Goal: Information Seeking & Learning: Find specific fact

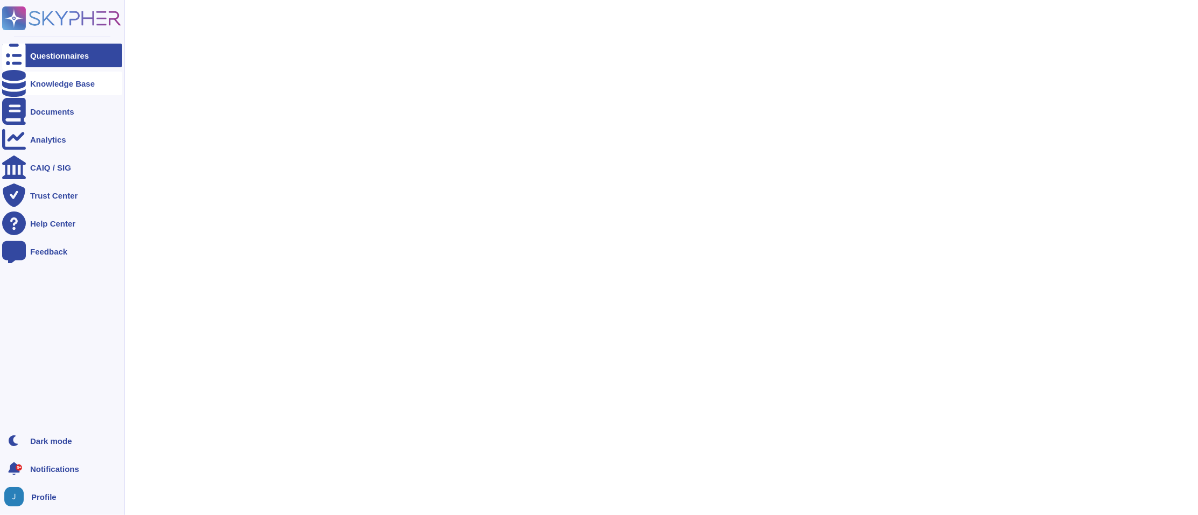
click at [35, 86] on div "Knowledge Base" at bounding box center [62, 84] width 65 height 8
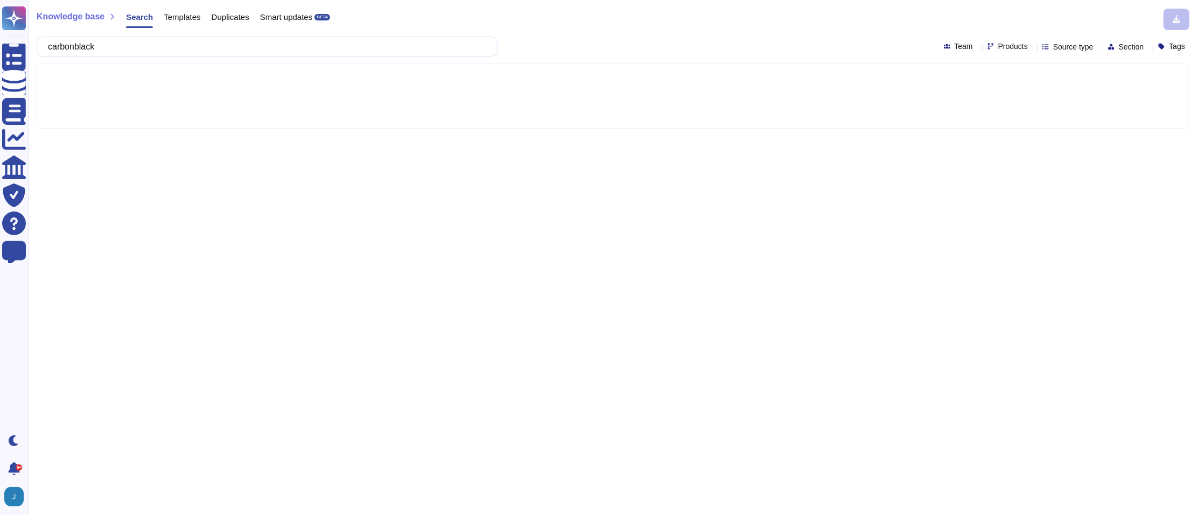
type input "carbonblack"
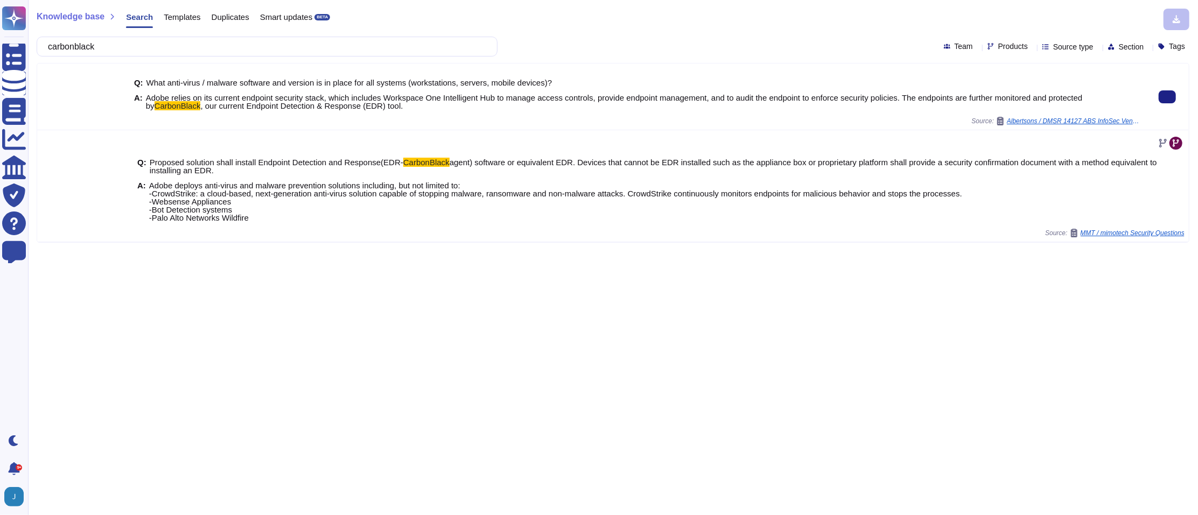
click at [1048, 93] on span "Adobe relies on its current endpoint security stack, which includes Workspace O…" at bounding box center [614, 101] width 937 height 17
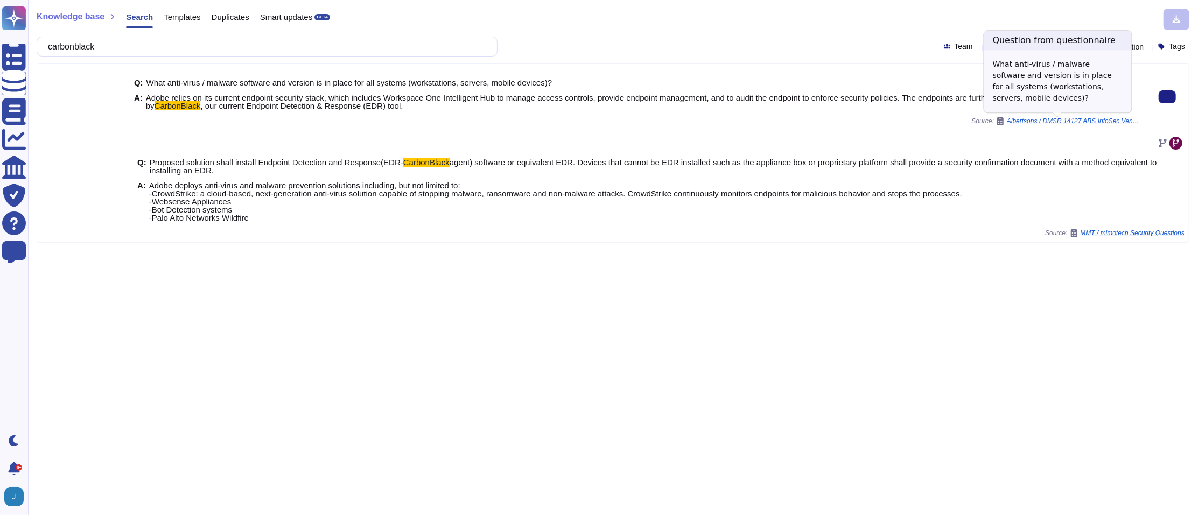
click at [1054, 120] on span "Albertsons / DMSR 14127 ABS InfoSec Vendor Assessment Questionnaire V1.9" at bounding box center [1074, 121] width 135 height 6
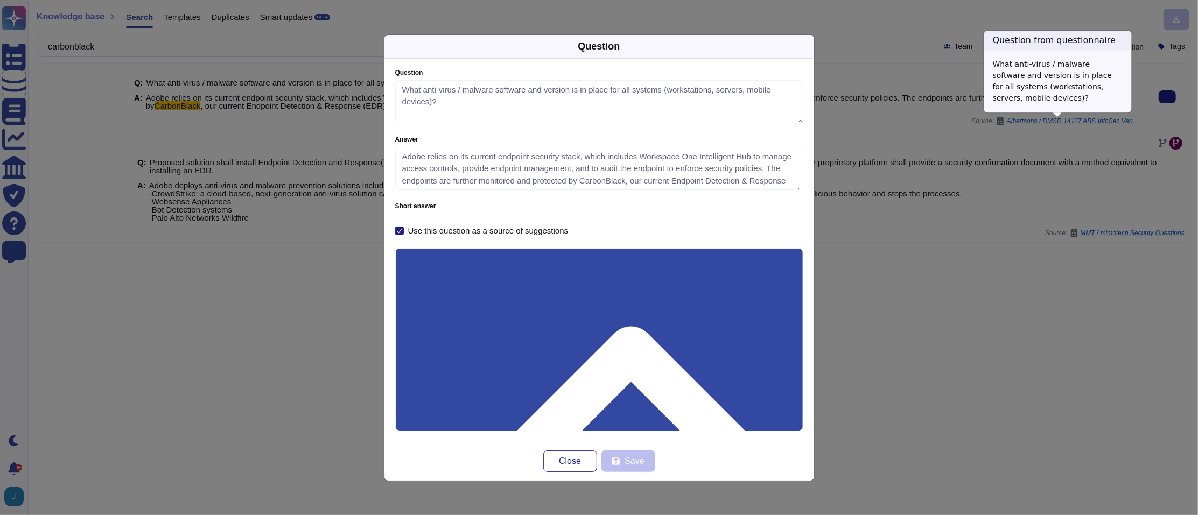
type textarea "What anti-virus / malware software and version is in place for all systems (wor…"
type textarea "Adobe relies on its current endpoint security stack, which includes Workspace O…"
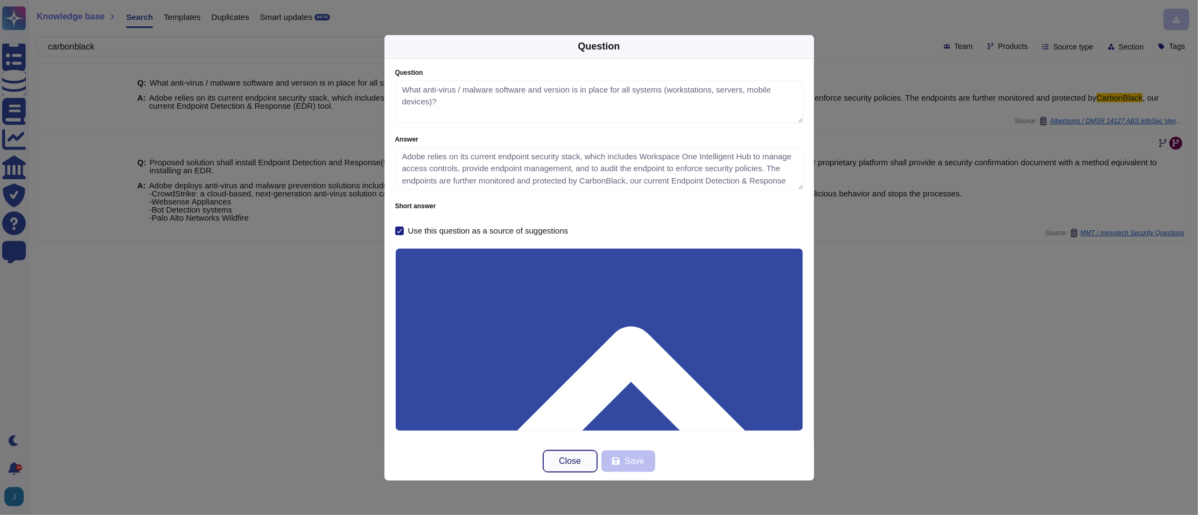
click at [570, 463] on span "Close" at bounding box center [570, 461] width 22 height 9
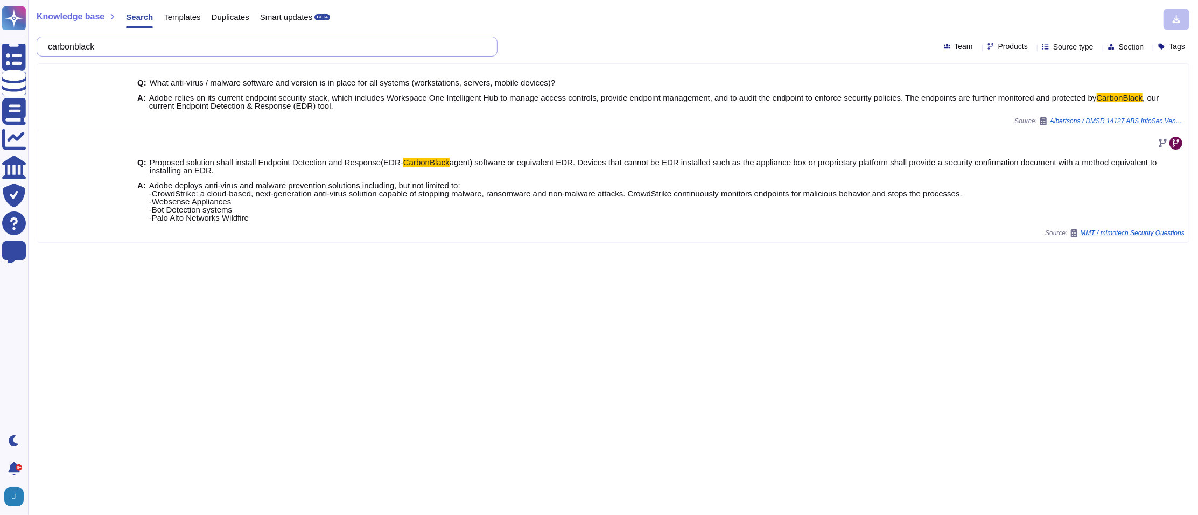
click at [141, 51] on input "carbonblack" at bounding box center [265, 46] width 444 height 19
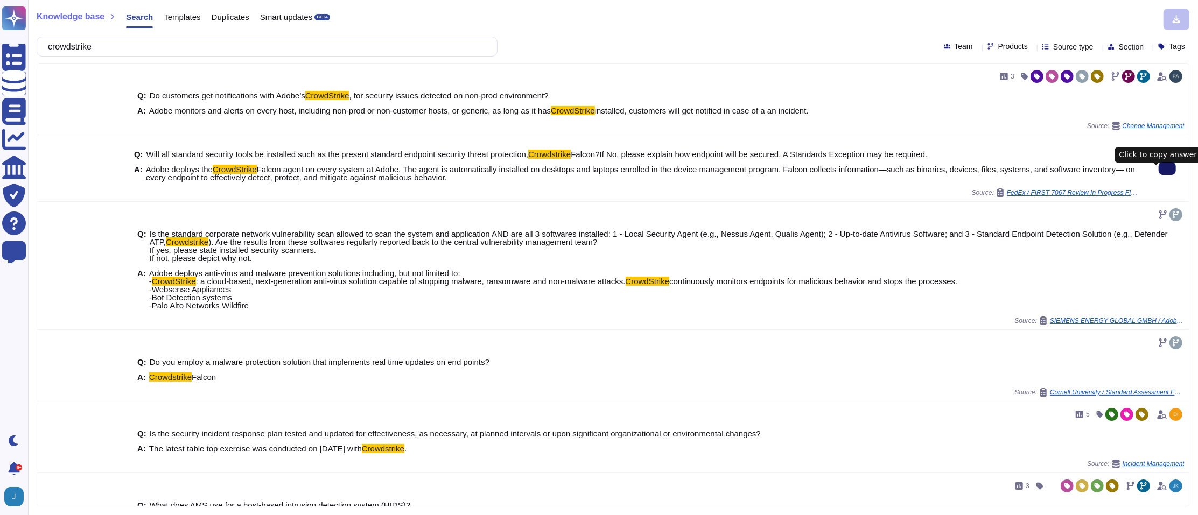
type input "crowdstrike"
